Goal: Task Accomplishment & Management: Use online tool/utility

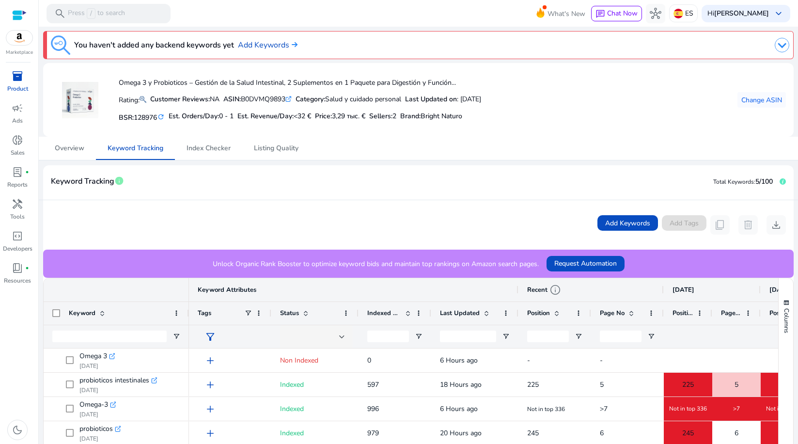
scroll to position [121, 0]
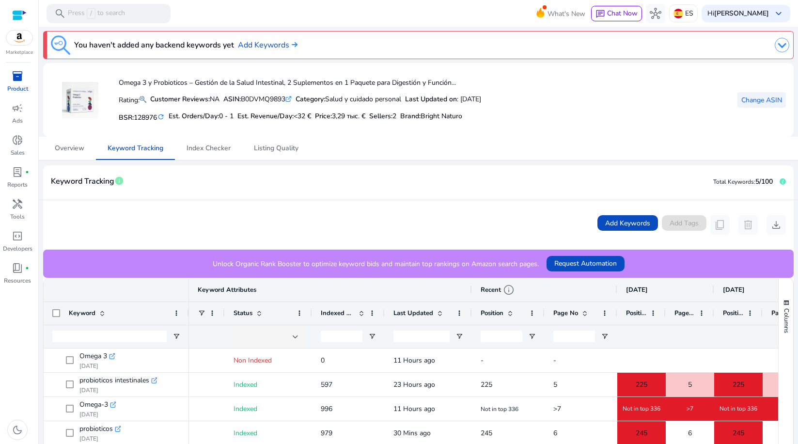
click at [747, 98] on span "Change ASIN" at bounding box center [762, 100] width 41 height 10
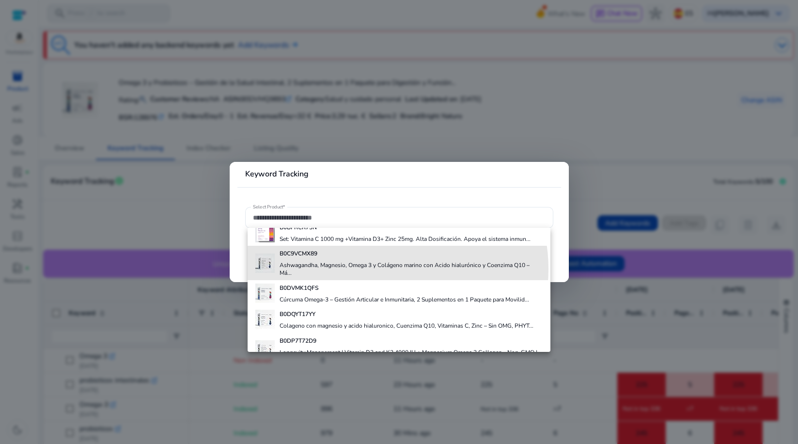
click at [377, 269] on h4 "Ashwagandha, Magnesio, Omega 3 y Colágeno marino con Acido hialurónico y Coenzi…" at bounding box center [411, 269] width 263 height 16
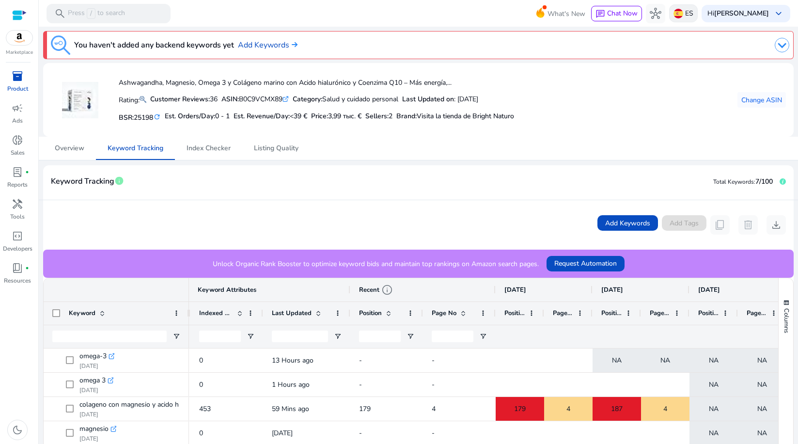
click at [693, 12] on div "ES" at bounding box center [683, 13] width 29 height 18
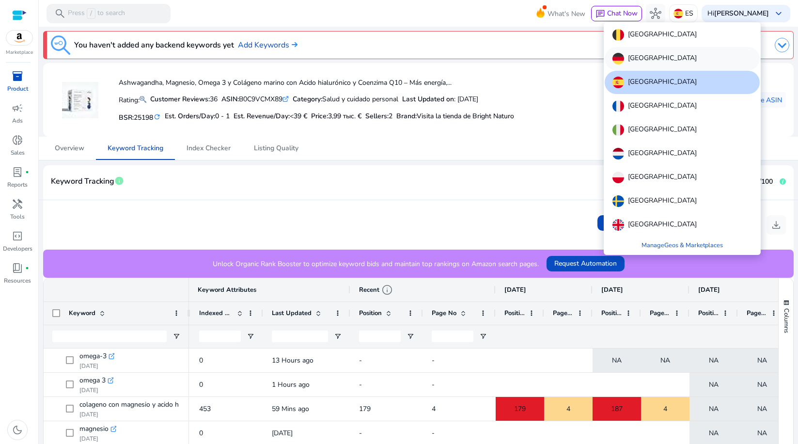
click at [657, 61] on div "[GEOGRAPHIC_DATA]" at bounding box center [682, 58] width 155 height 23
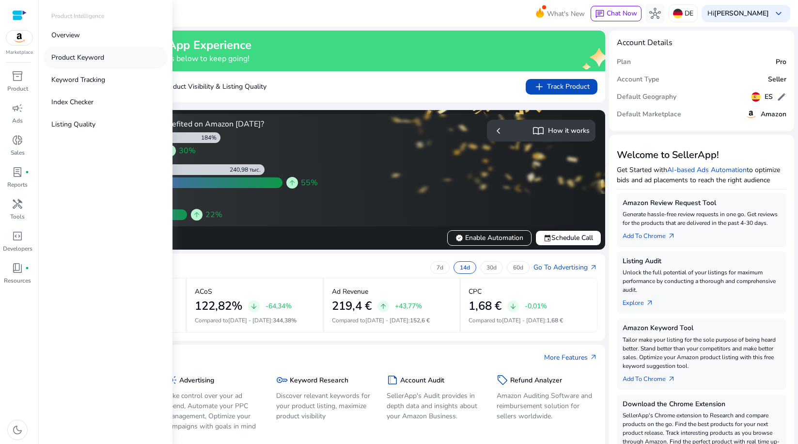
click at [73, 60] on p "Product Keyword" at bounding box center [77, 57] width 53 height 10
